Goal: Entertainment & Leisure: Consume media (video, audio)

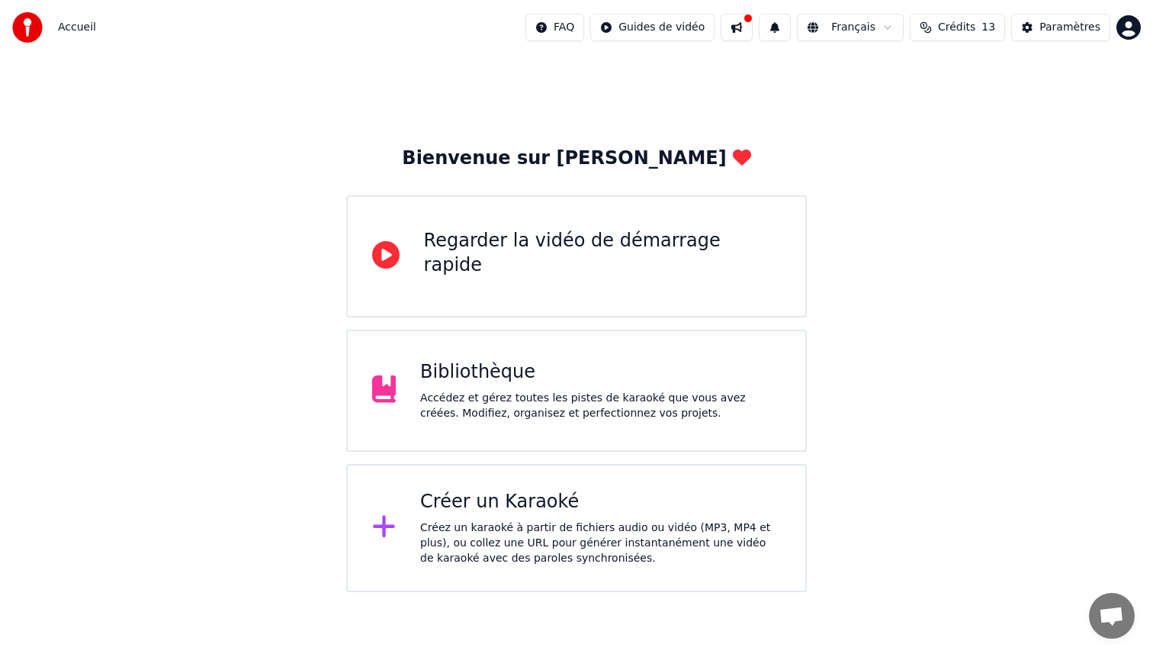
click at [509, 390] on div "Accédez et gérez toutes les pistes de karaoké que vous avez créées. Modifiez, o…" at bounding box center [600, 405] width 361 height 31
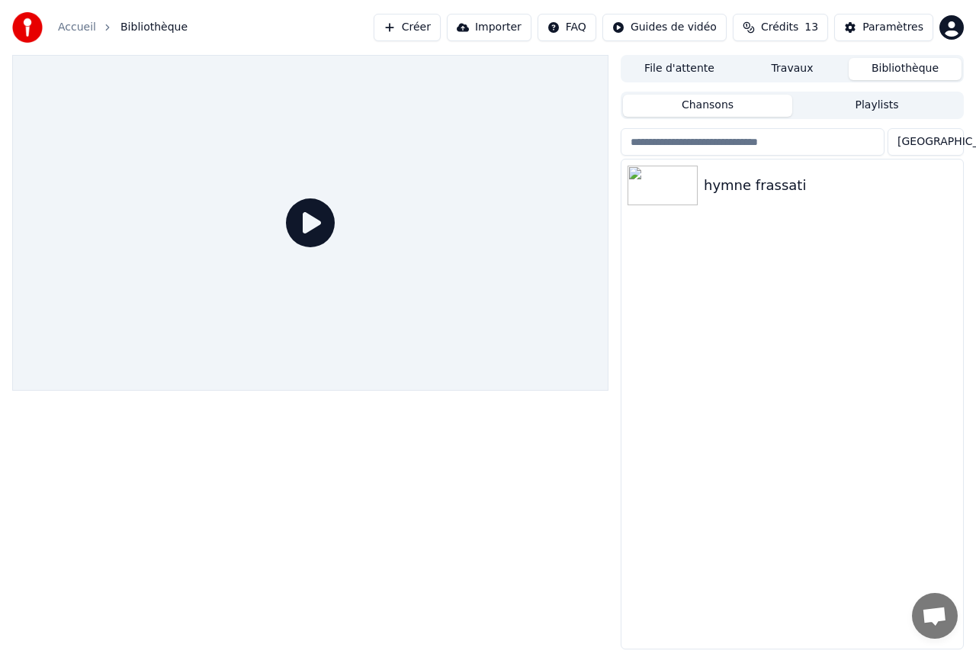
click at [685, 299] on div "hymne frassati" at bounding box center [793, 403] width 342 height 489
click at [751, 184] on div "hymne frassati" at bounding box center [823, 185] width 238 height 21
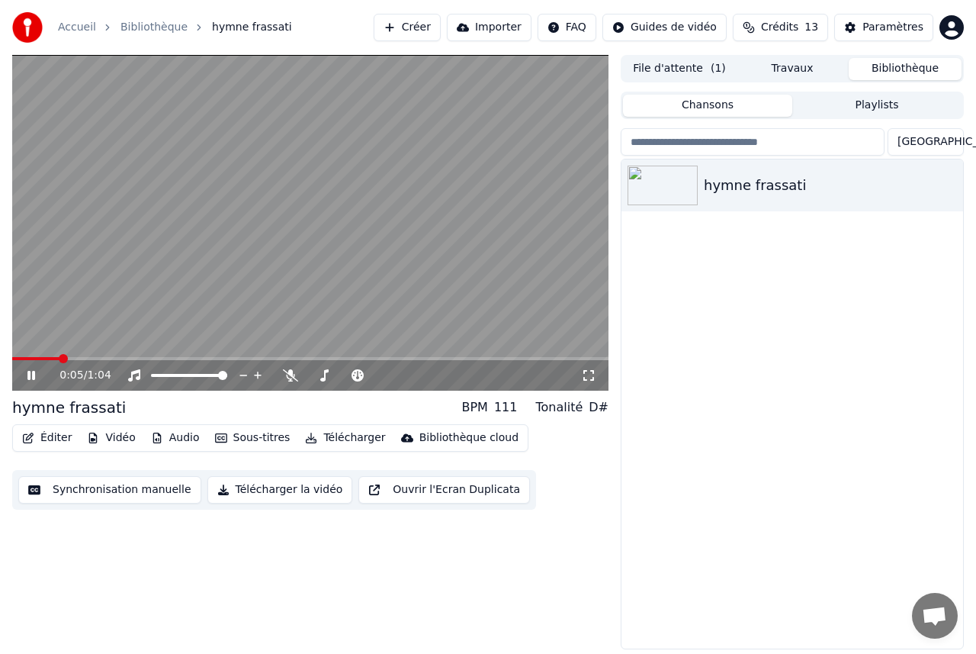
click at [30, 376] on icon at bounding box center [31, 375] width 8 height 9
click at [12, 358] on span at bounding box center [16, 358] width 9 height 9
click at [586, 374] on icon at bounding box center [588, 375] width 15 height 12
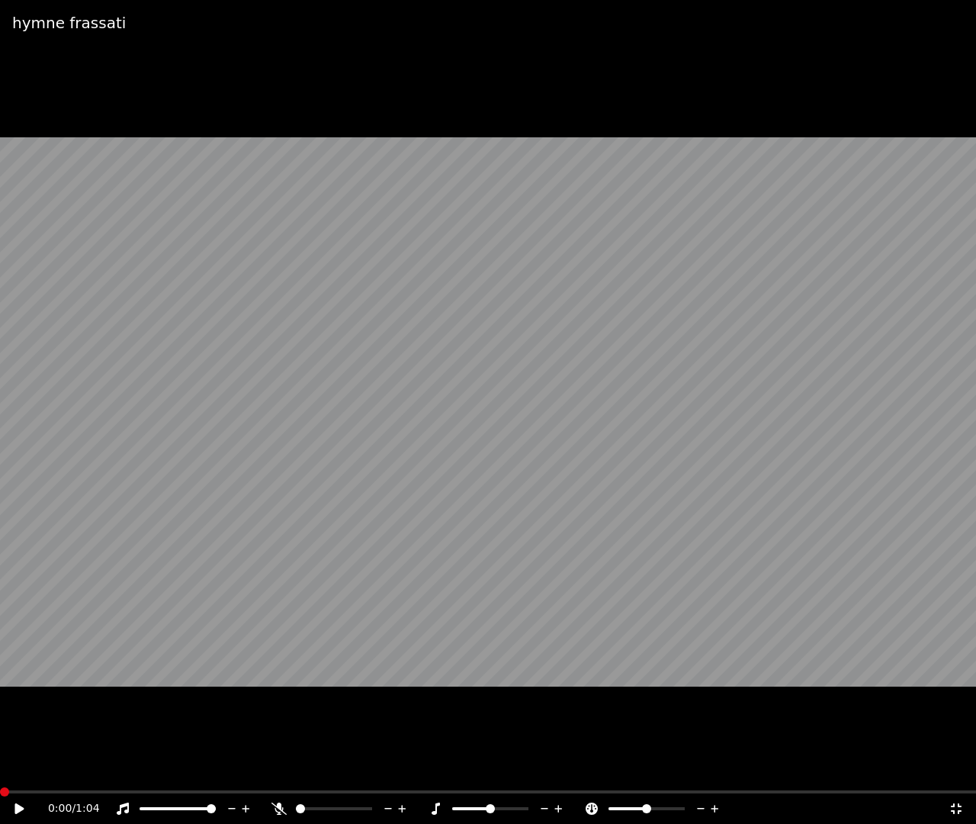
click at [277, 653] on icon at bounding box center [278, 808] width 15 height 12
click at [18, 653] on icon at bounding box center [18, 808] width 9 height 11
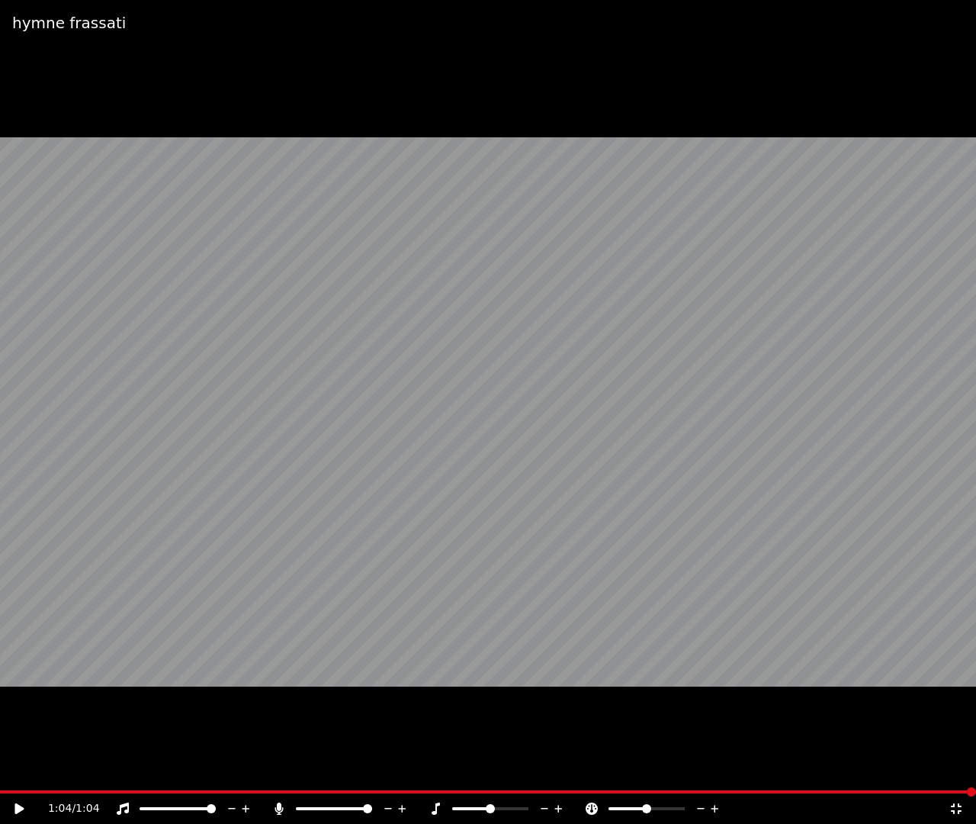
click at [19, 653] on icon at bounding box center [18, 808] width 9 height 11
